Goal: Communication & Community: Answer question/provide support

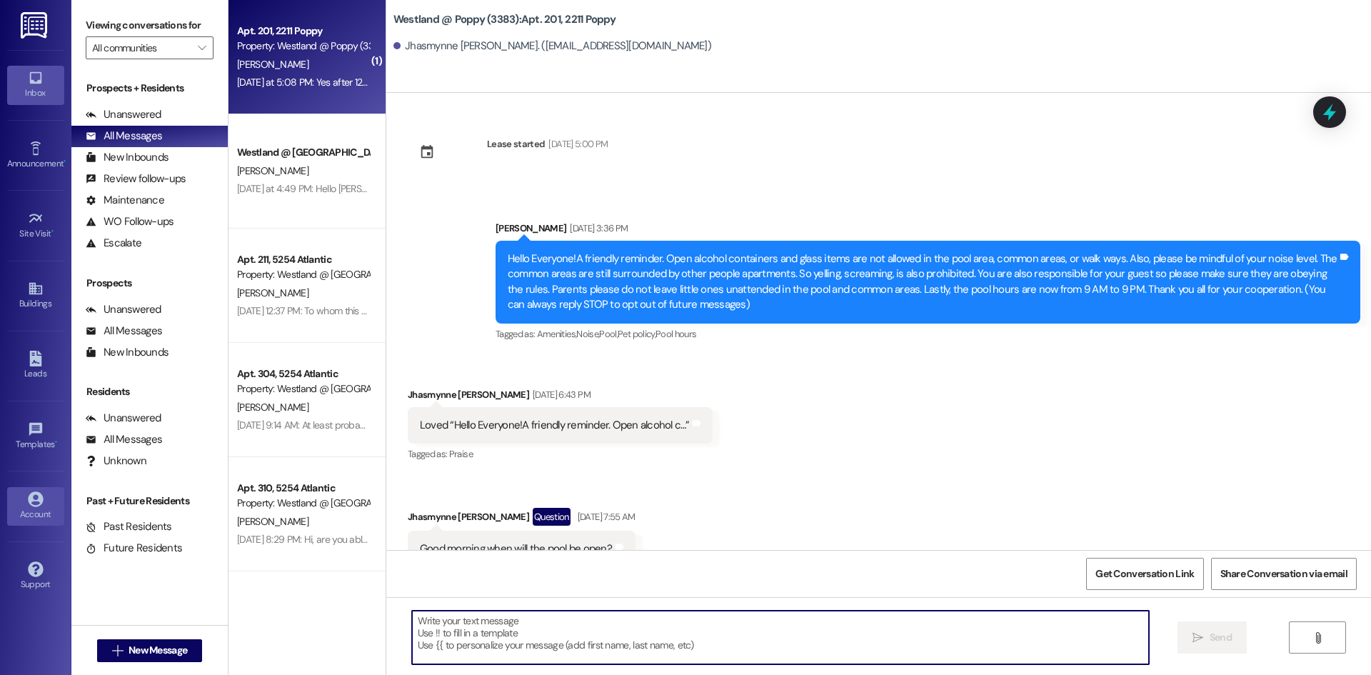
scroll to position [6017, 0]
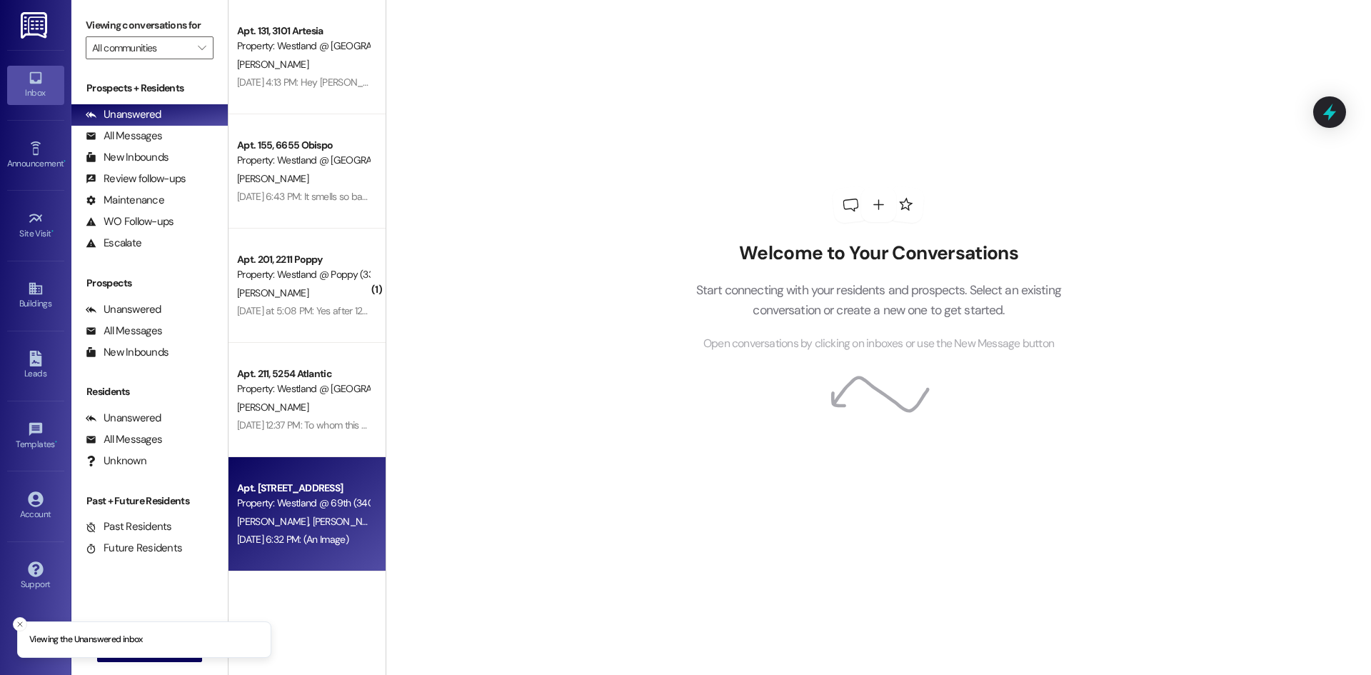
click at [320, 493] on div "Apt. [STREET_ADDRESS]" at bounding box center [303, 488] width 132 height 15
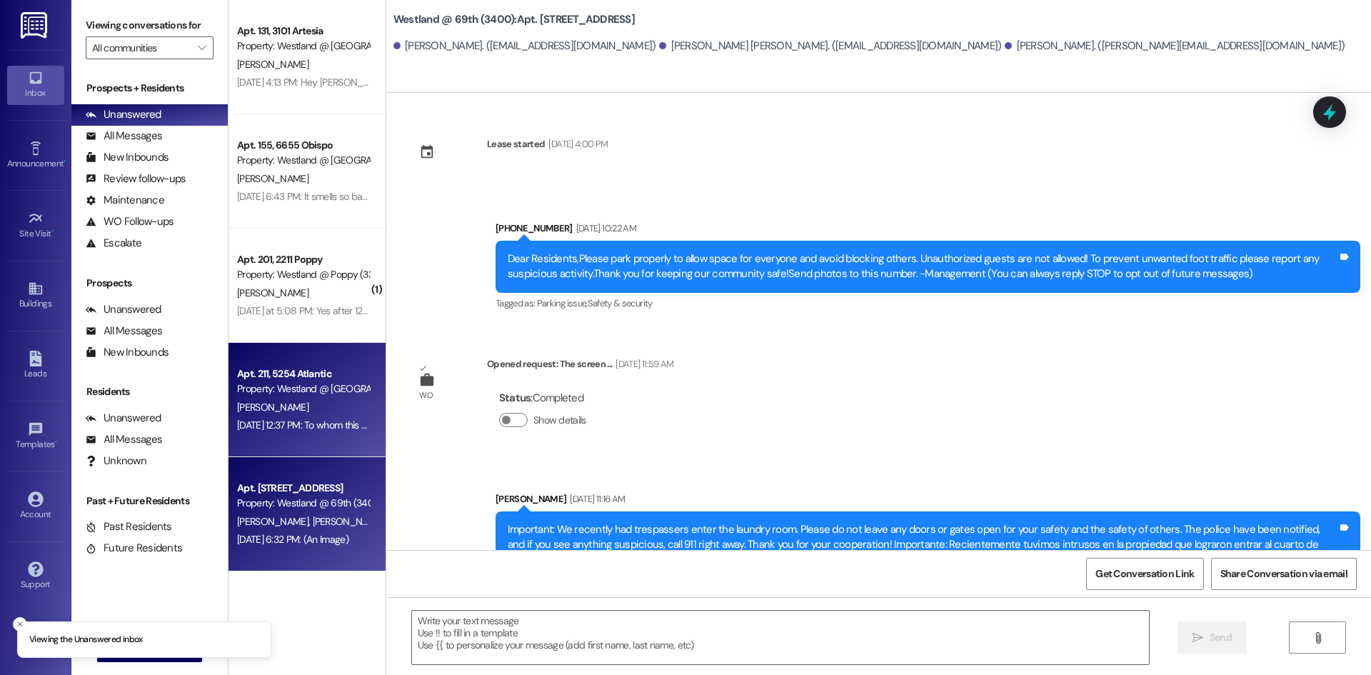
scroll to position [1125, 0]
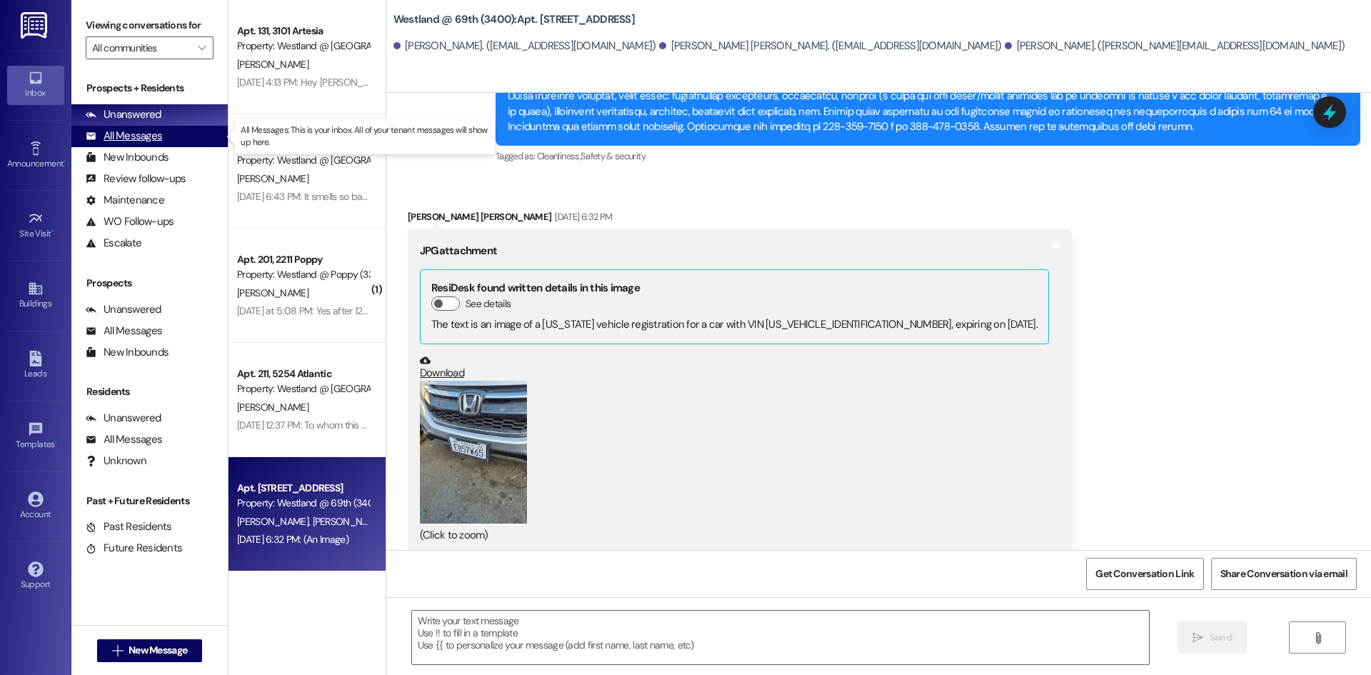
click at [190, 134] on div "All Messages (undefined)" at bounding box center [149, 136] width 156 height 21
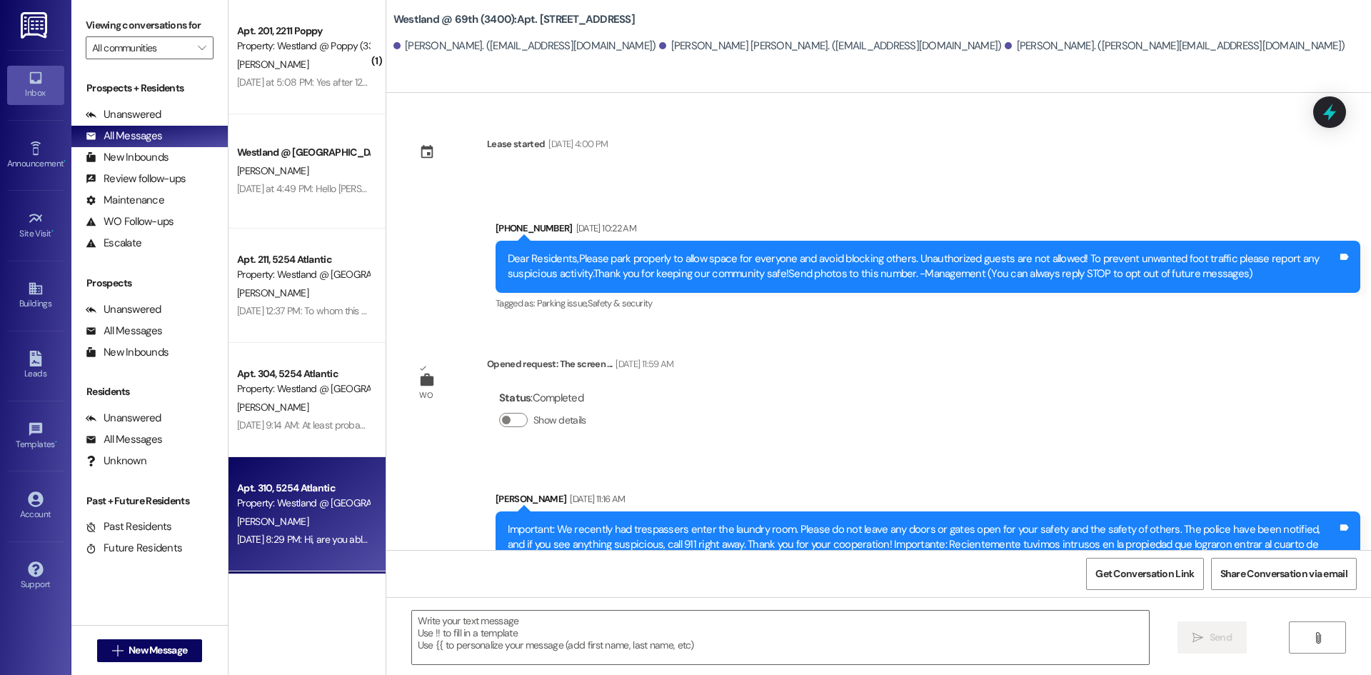
scroll to position [1124, 0]
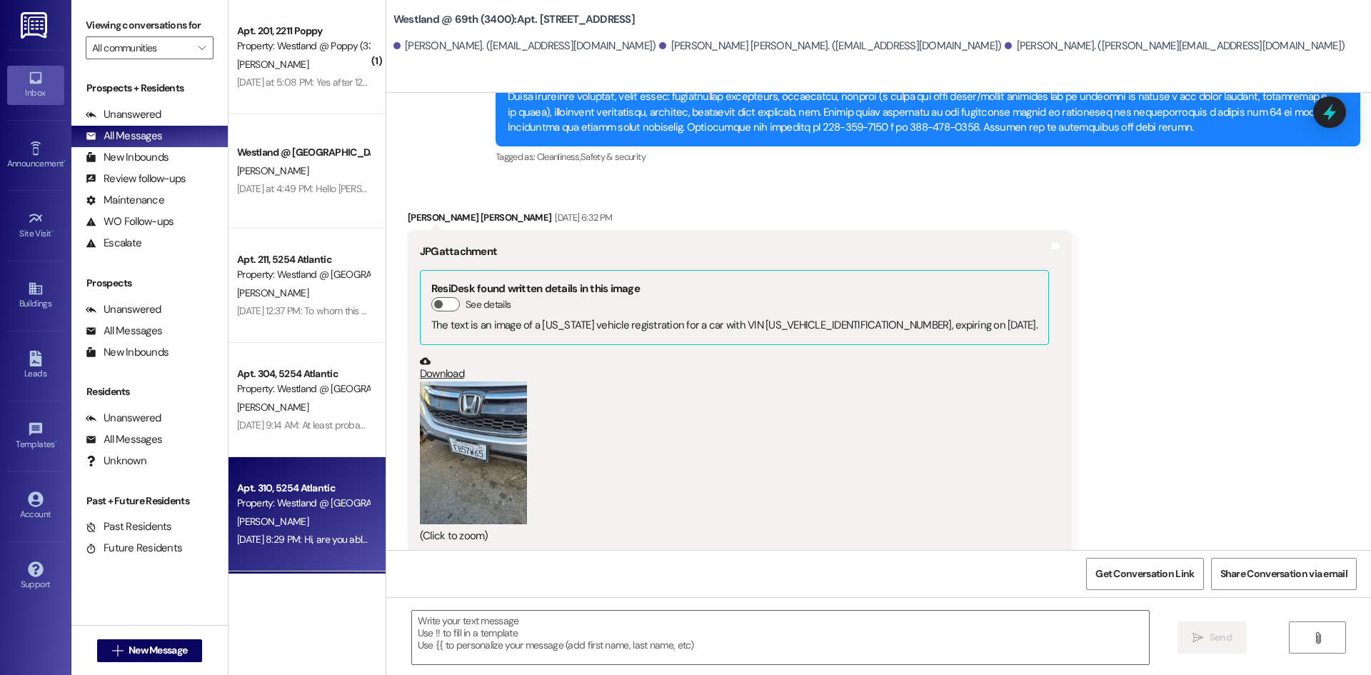
click at [283, 493] on div "Apt. 310, 5254 Atlantic" at bounding box center [303, 488] width 132 height 15
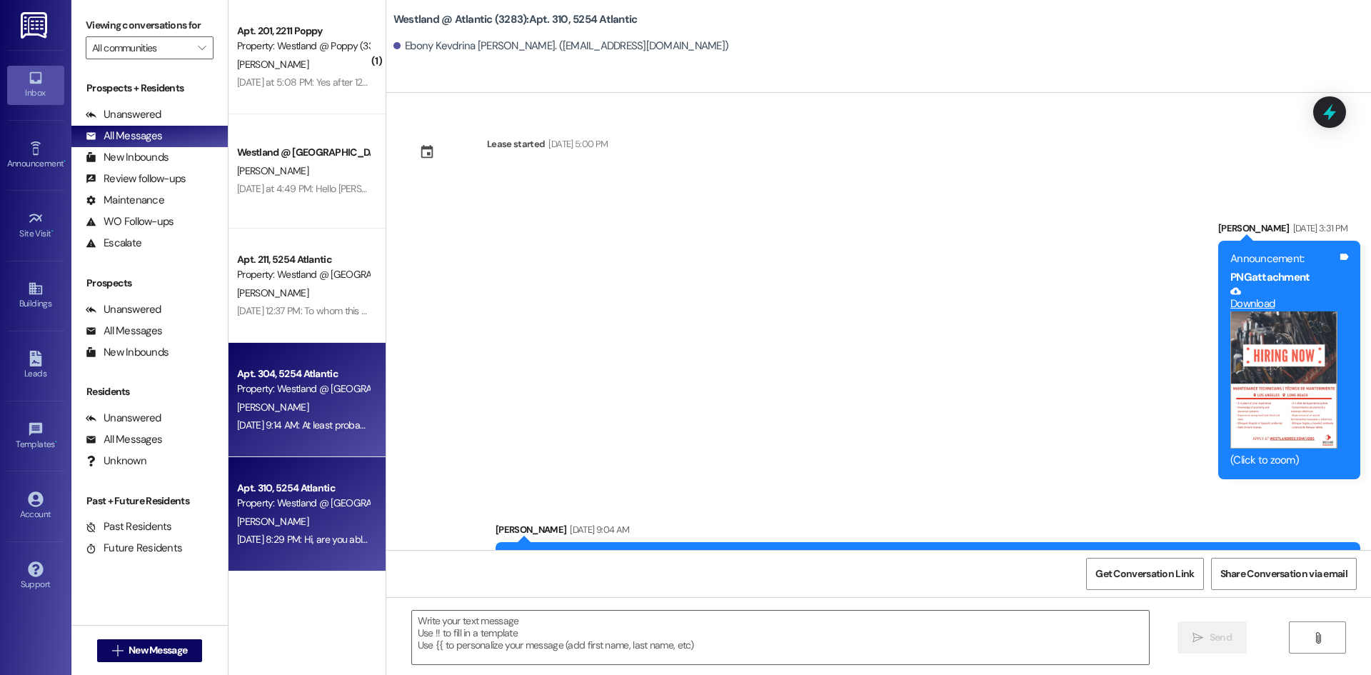
scroll to position [60129, 0]
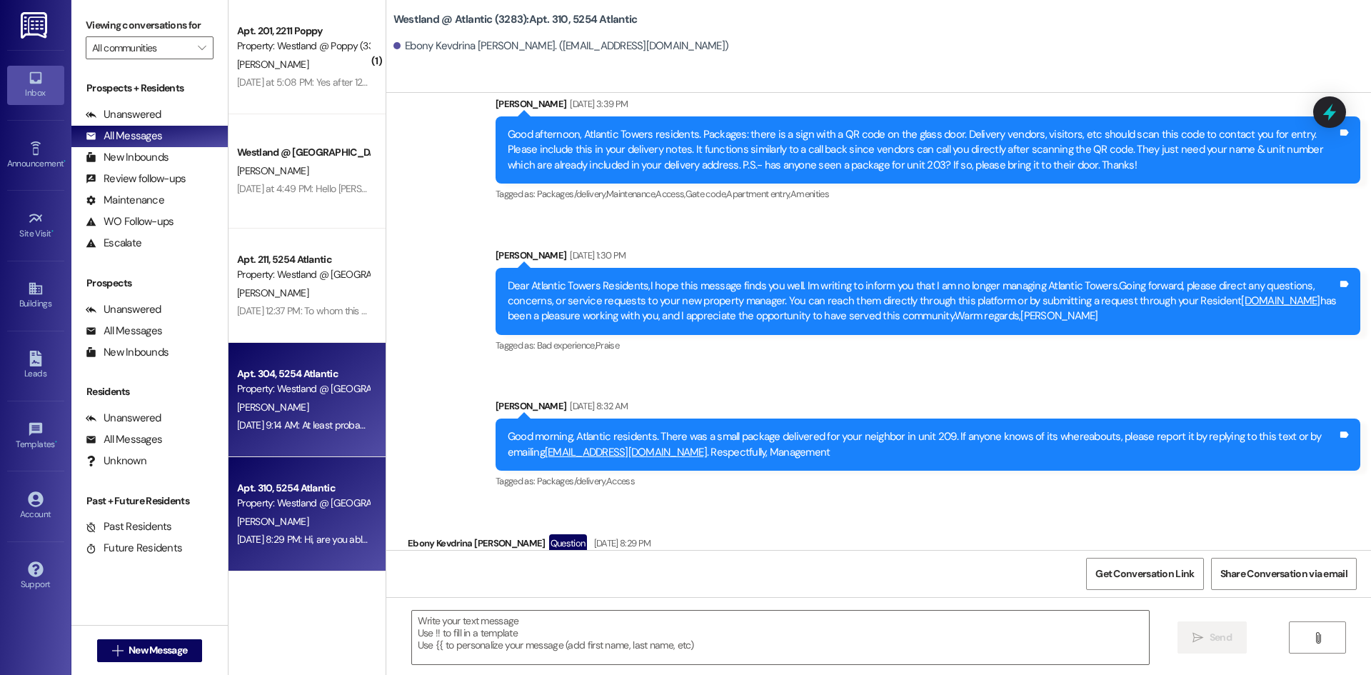
click at [362, 410] on div "[PERSON_NAME]" at bounding box center [303, 407] width 135 height 18
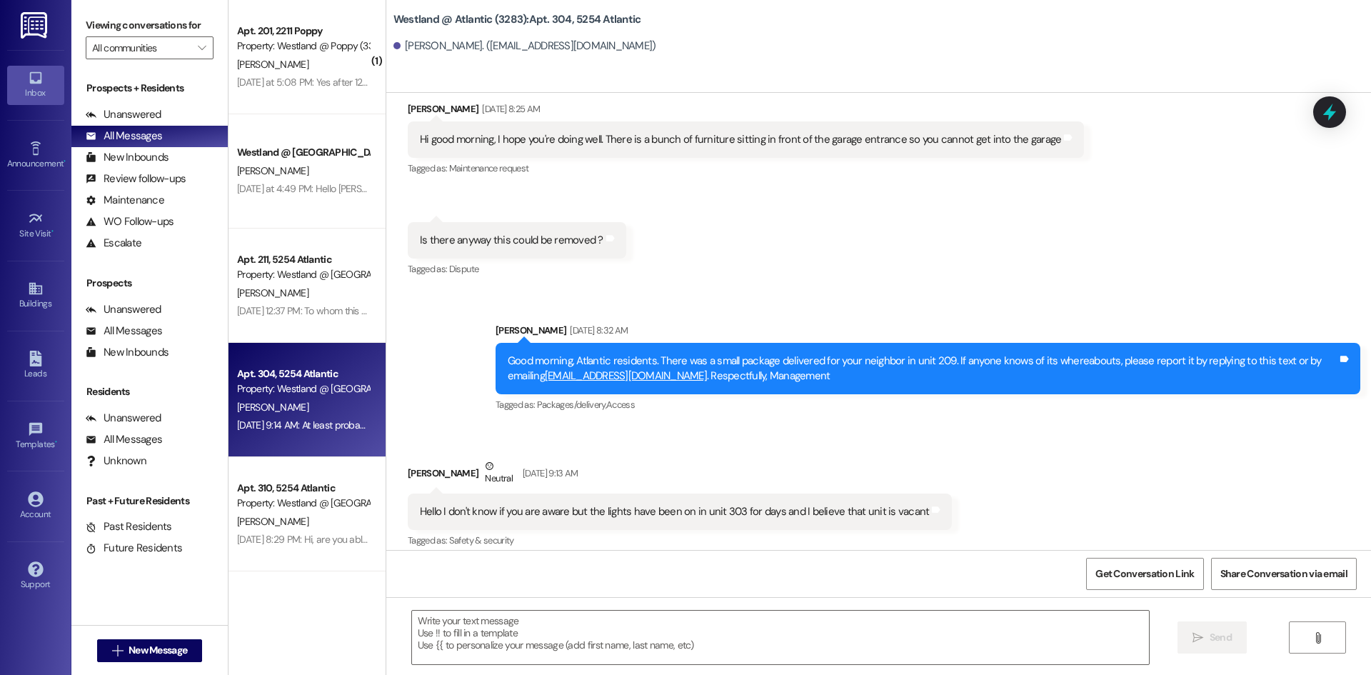
scroll to position [49733, 0]
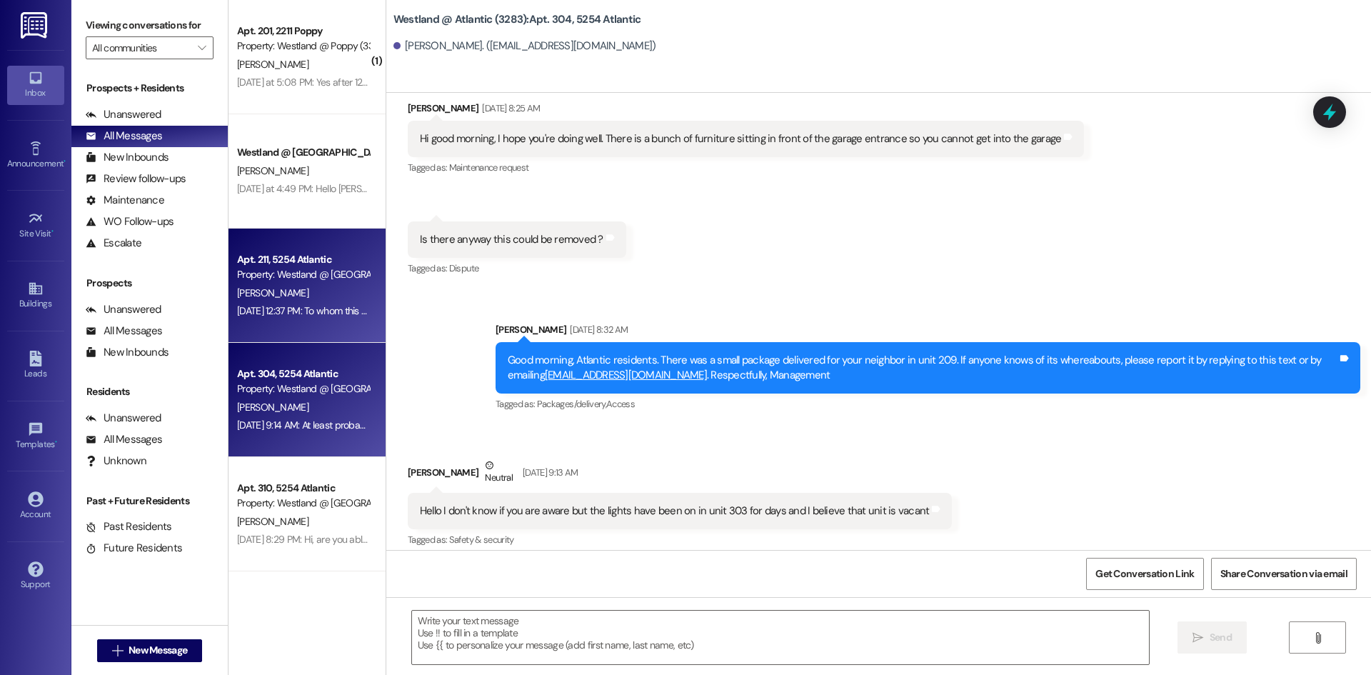
click at [298, 263] on div "Apt. 211, 5254 Atlantic" at bounding box center [303, 259] width 132 height 15
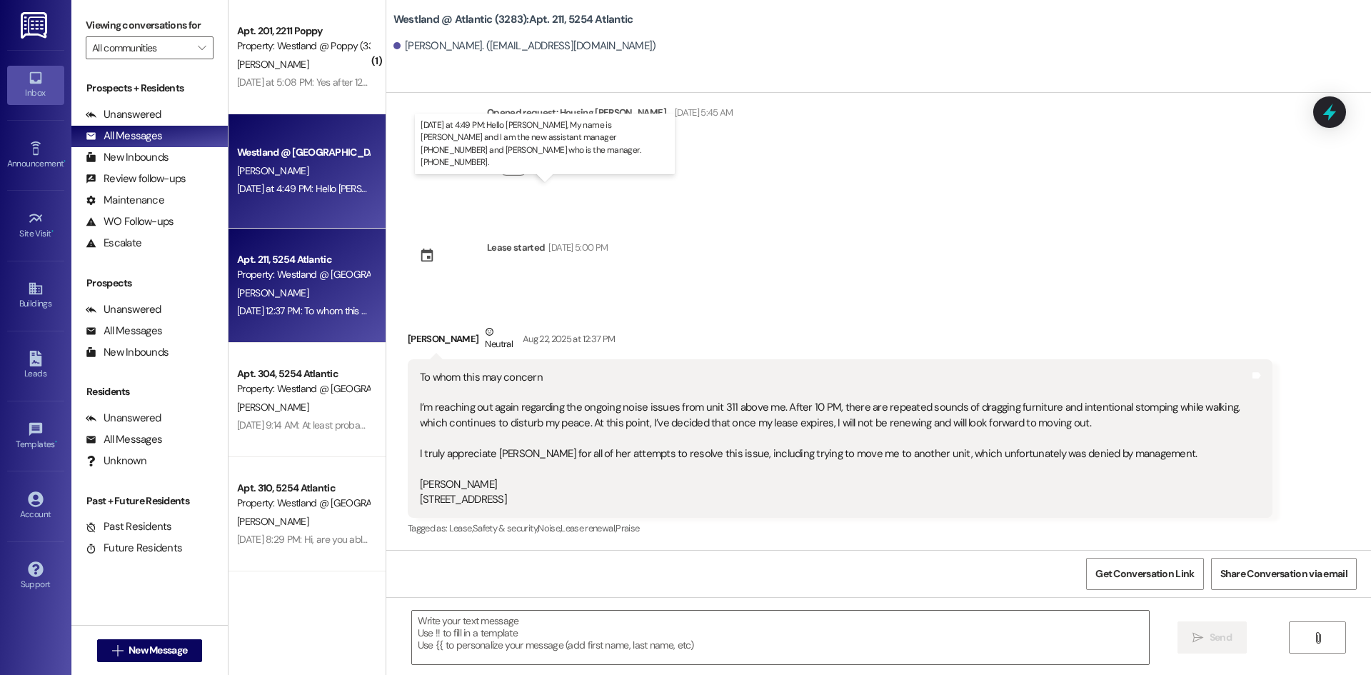
click at [284, 183] on div "[DATE] at 4:49 PM: Hello [PERSON_NAME], My name is [PERSON_NAME] and I am the n…" at bounding box center [632, 188] width 790 height 13
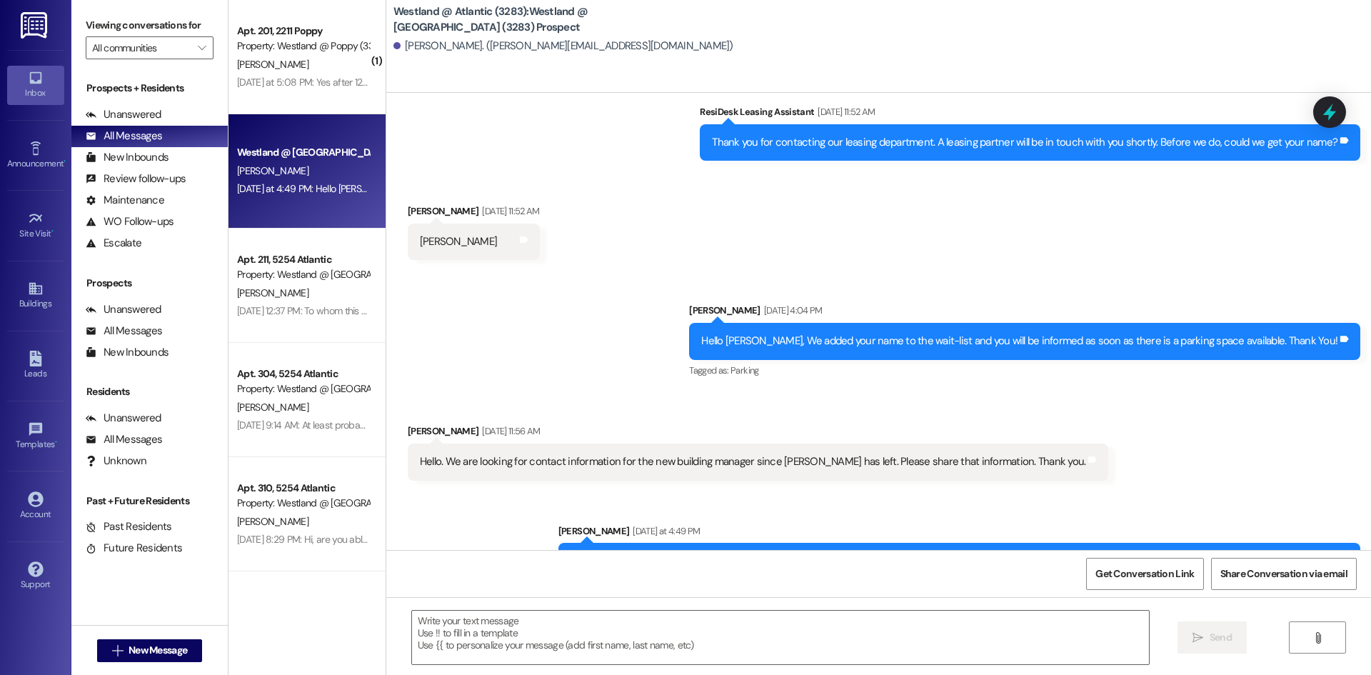
scroll to position [188, 0]
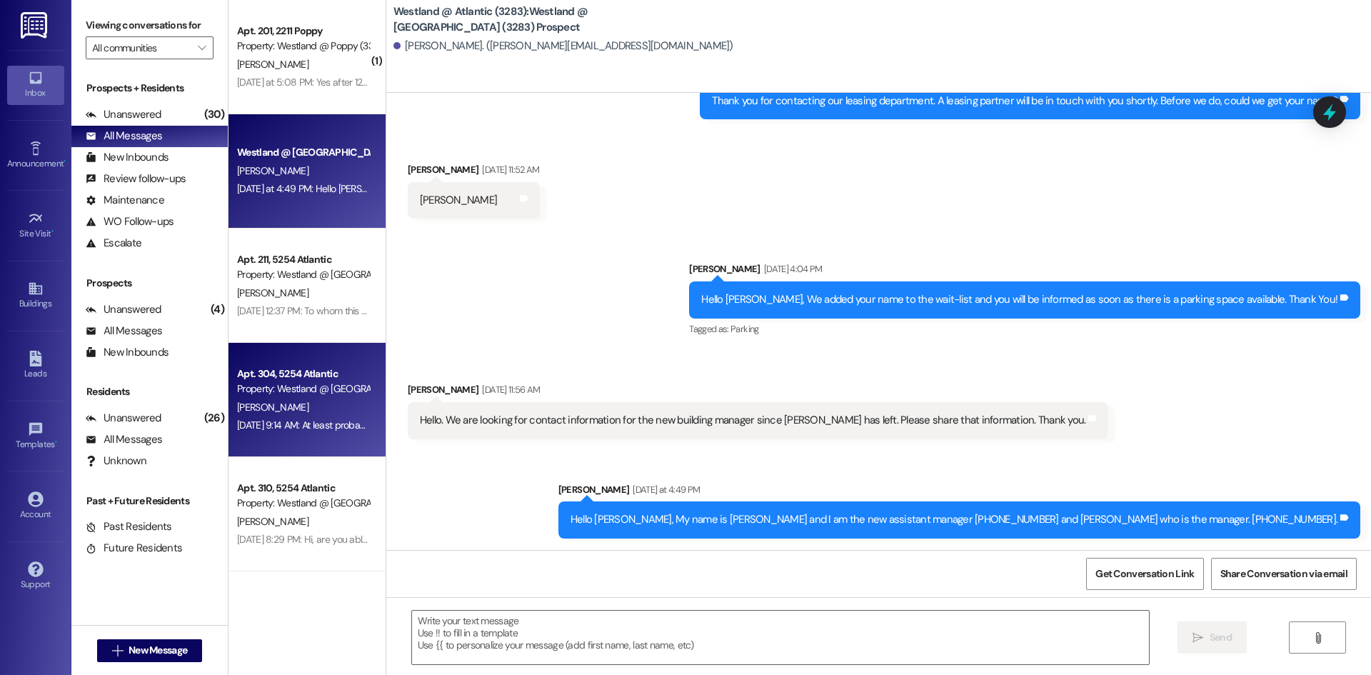
click at [261, 434] on div "[DATE] 9:14 AM: At least probably 5 days [DATE] 9:14 AM: At least probably 5 da…" at bounding box center [303, 425] width 135 height 18
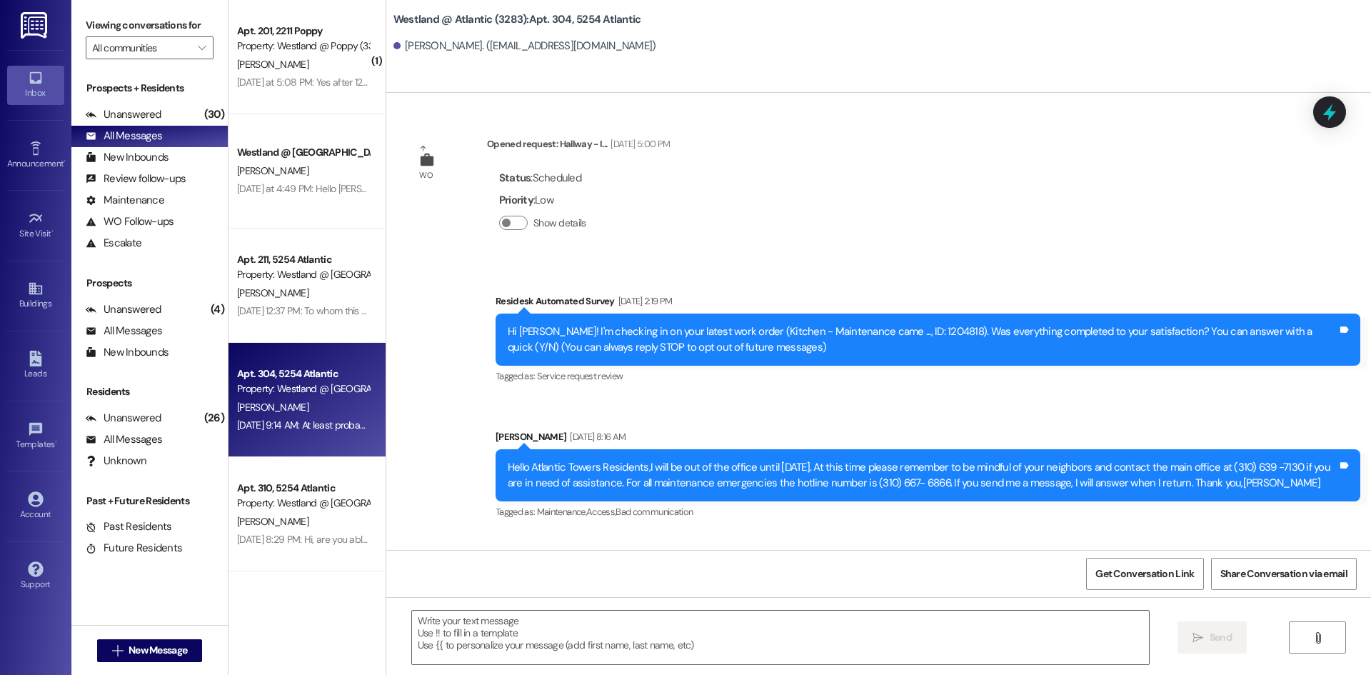
scroll to position [49733, 0]
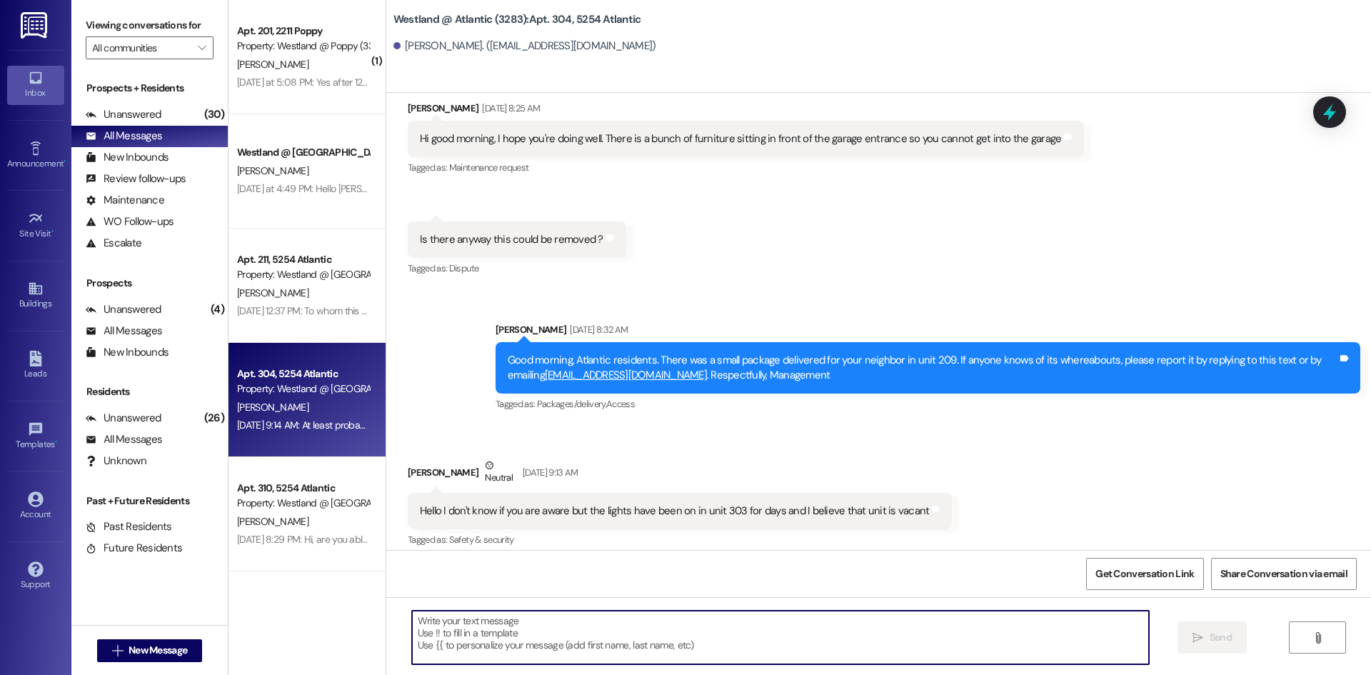
click at [451, 621] on textarea at bounding box center [780, 637] width 737 height 54
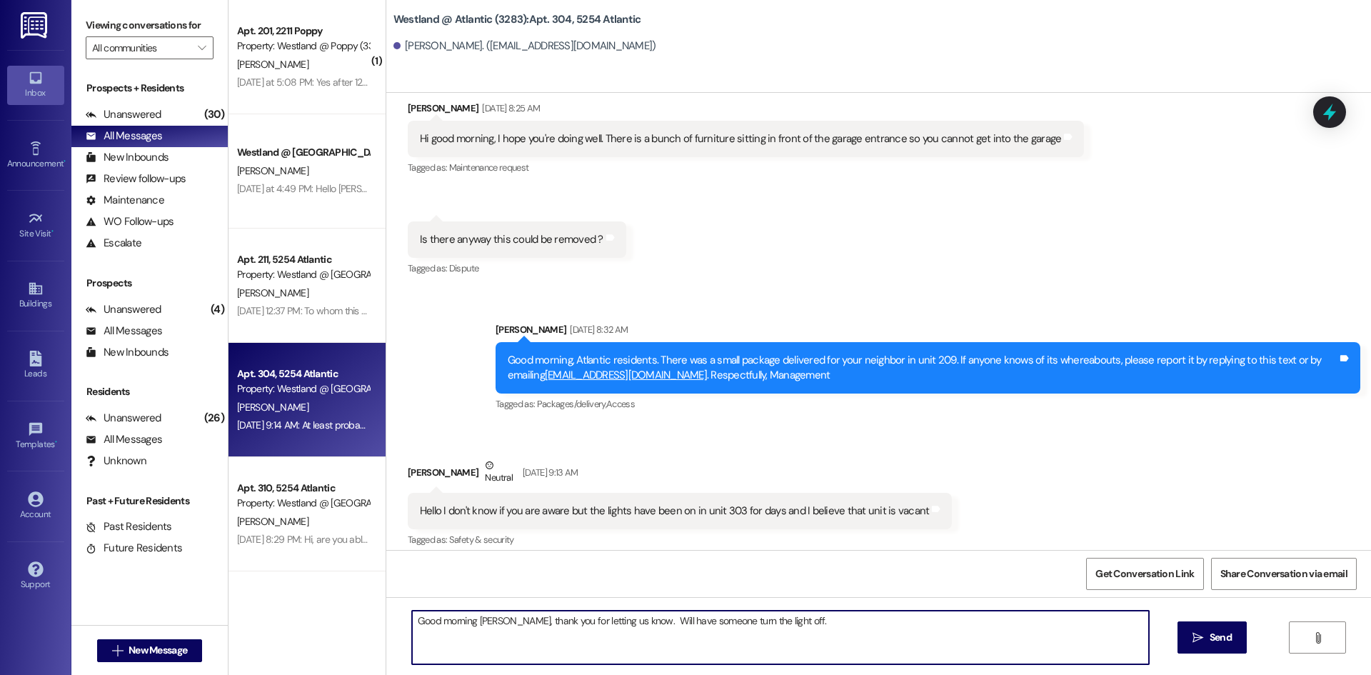
click at [771, 623] on textarea "Good morning [PERSON_NAME], thank you for letting us know. Will have someone tu…" at bounding box center [780, 637] width 737 height 54
type textarea "Good morning [PERSON_NAME], thank you for letting us know. Will have someone tu…"
click at [1230, 642] on span "Send" at bounding box center [1220, 637] width 22 height 15
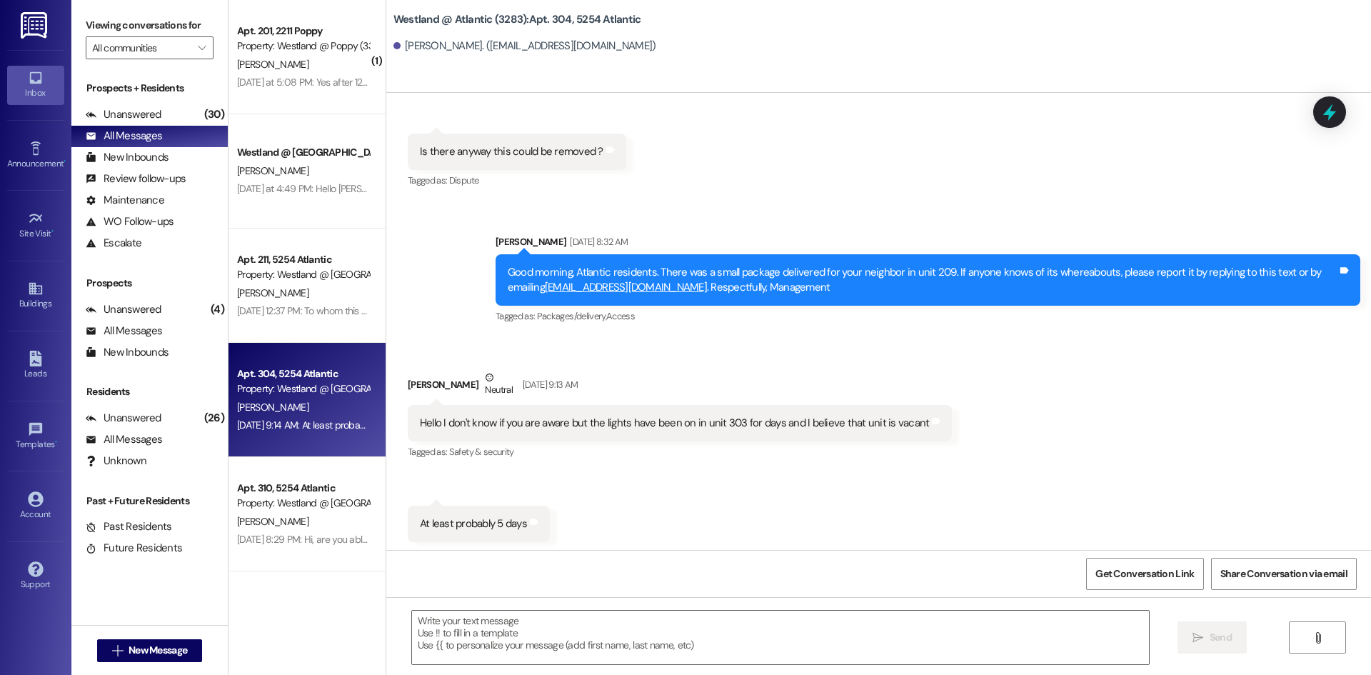
scroll to position [49832, 0]
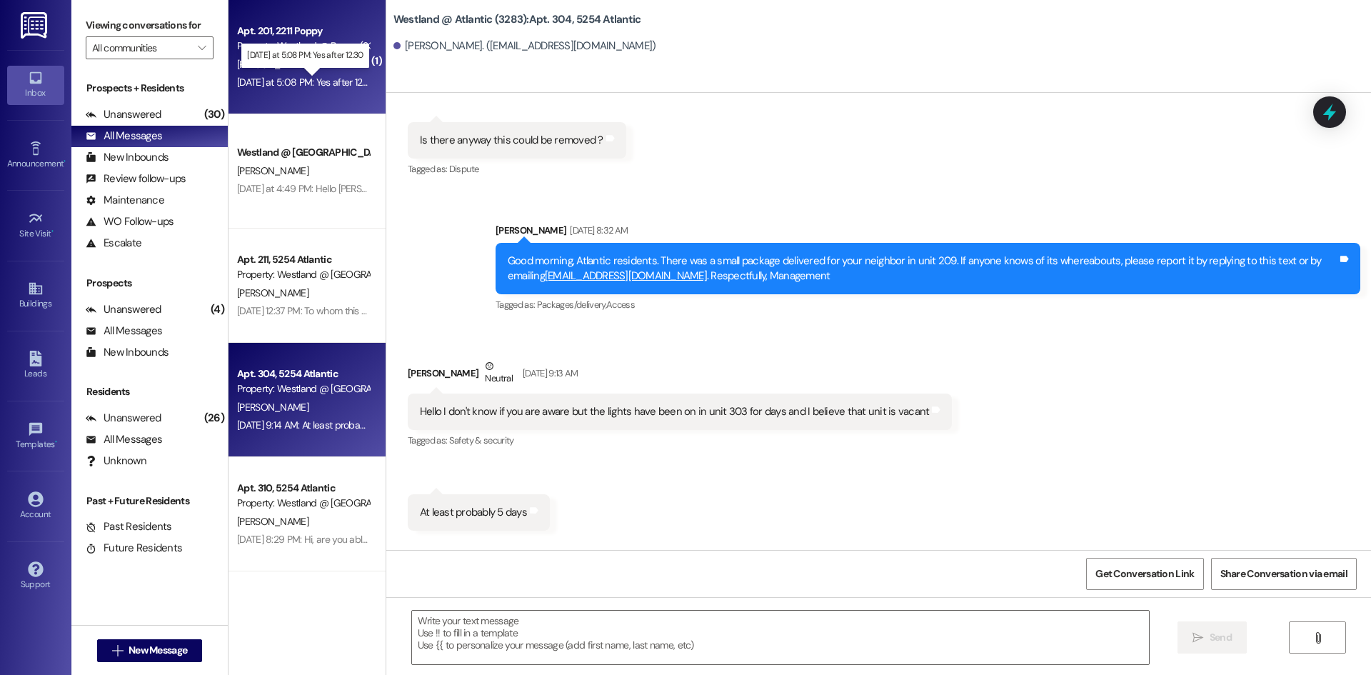
click at [261, 81] on div "[DATE] at 5:08 PM: Yes after 12:30 [DATE] at 5:08 PM: Yes after 12:30" at bounding box center [306, 82] width 139 height 13
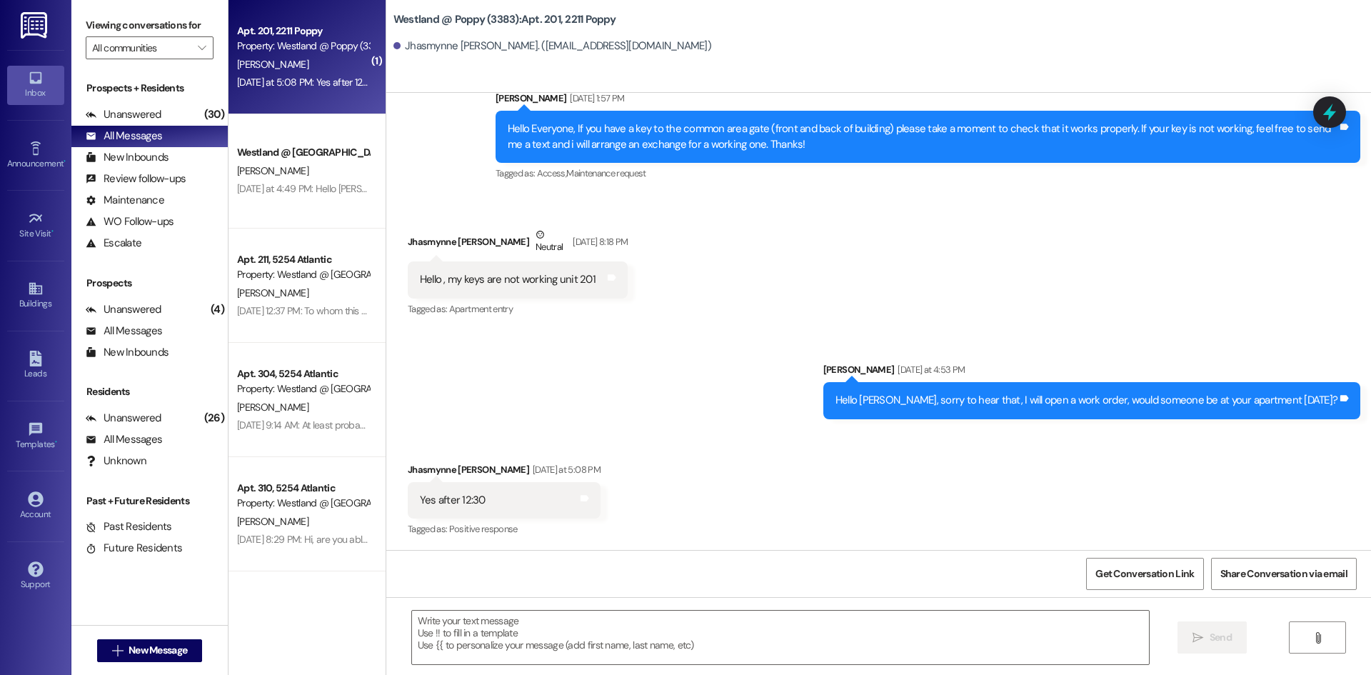
scroll to position [6039, 0]
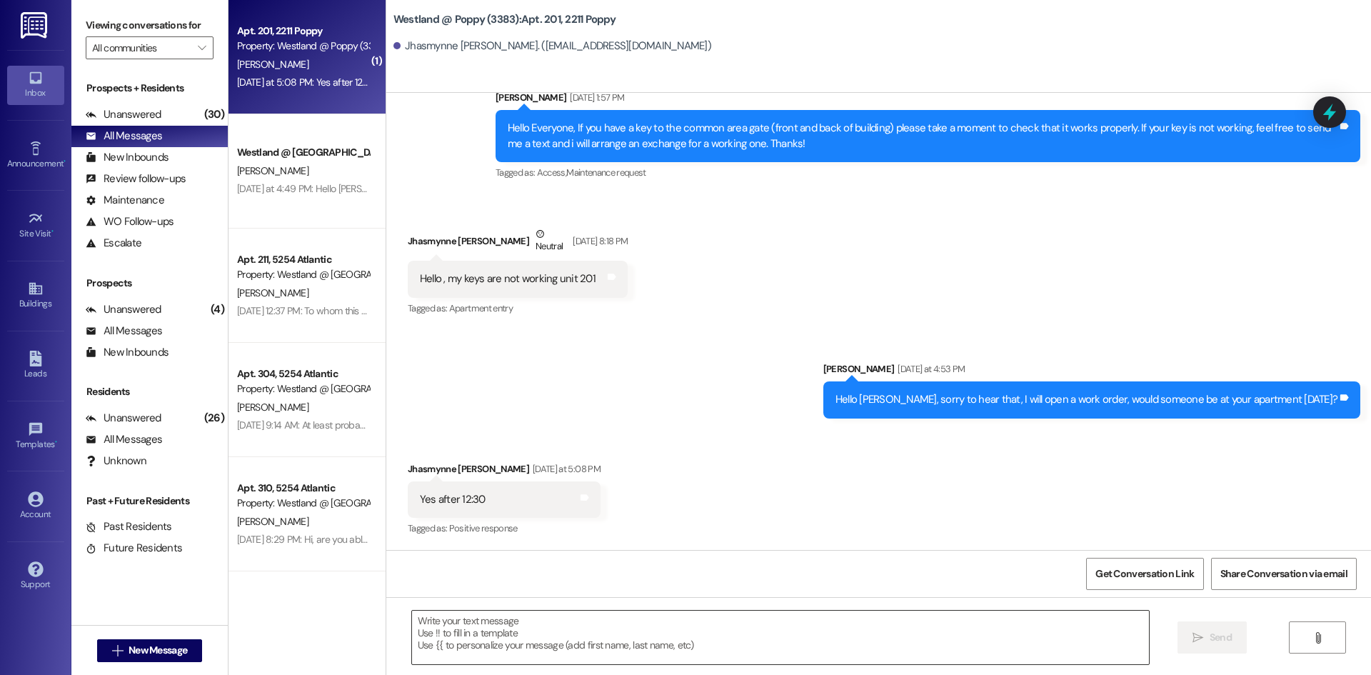
click at [449, 624] on textarea at bounding box center [780, 637] width 737 height 54
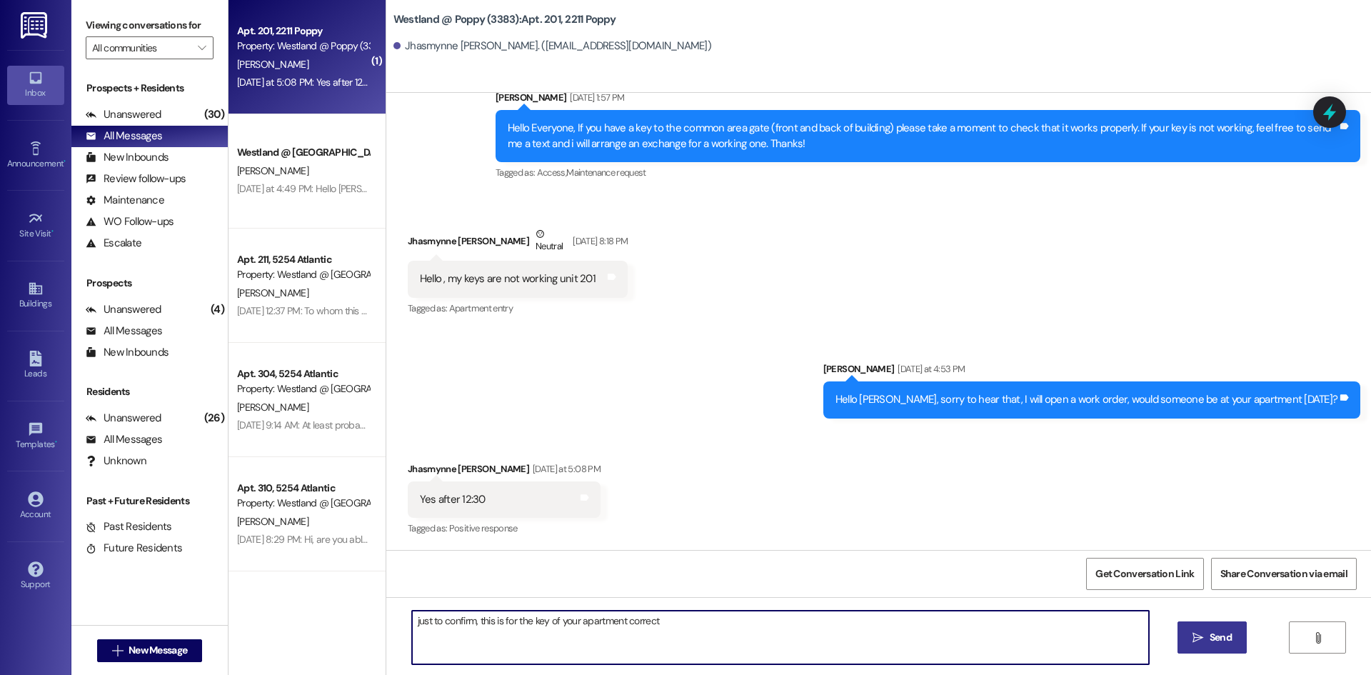
type textarea "just to confirm, this is for the key of your apartment correct?"
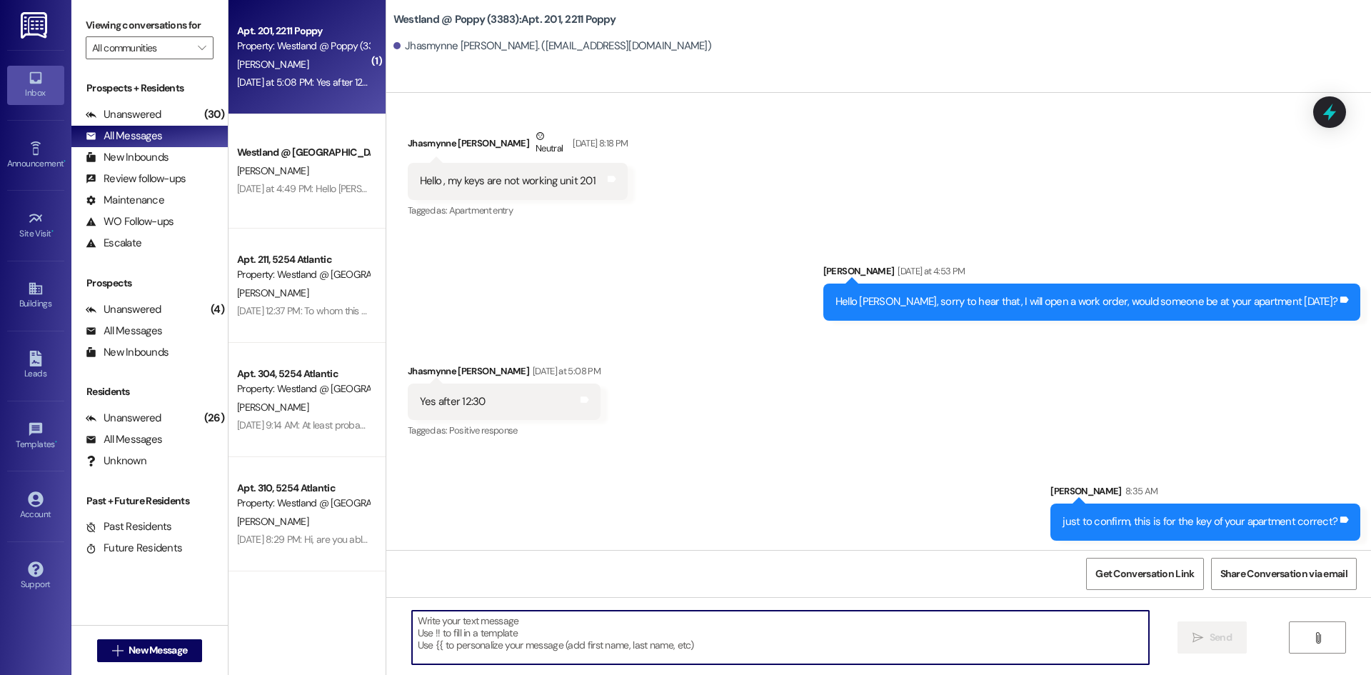
scroll to position [6139, 0]
